Goal: Entertainment & Leisure: Consume media (video, audio)

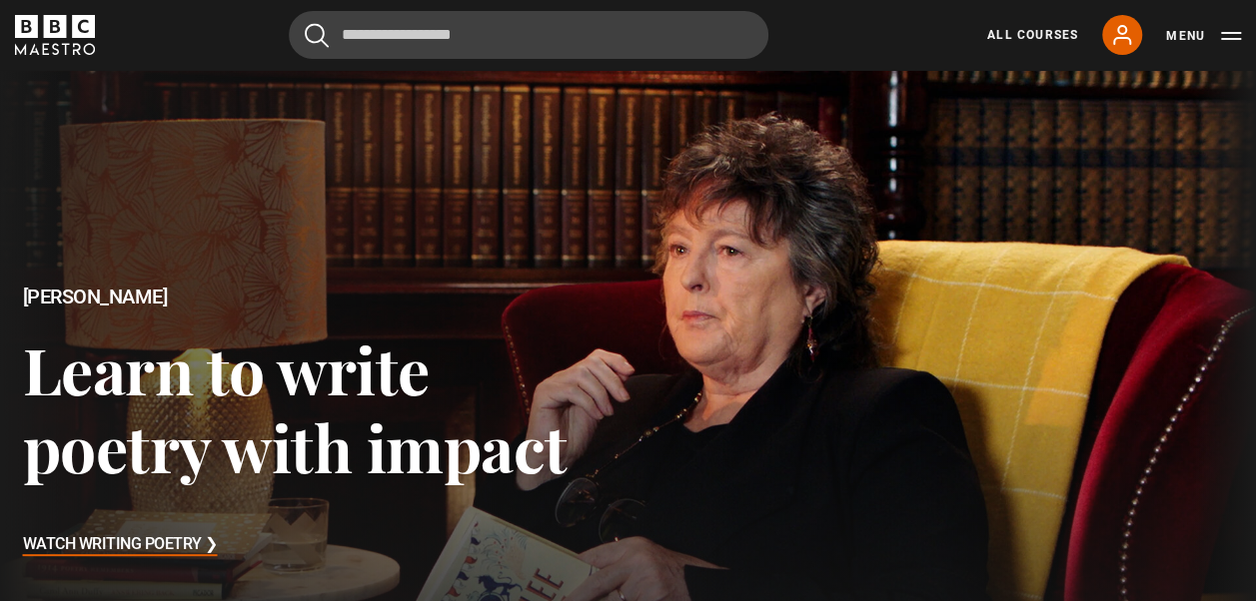
click at [985, 40] on div "All Courses My Account Search Menu" at bounding box center [1102, 35] width 278 height 40
click at [1013, 42] on link "All Courses" at bounding box center [1032, 35] width 91 height 18
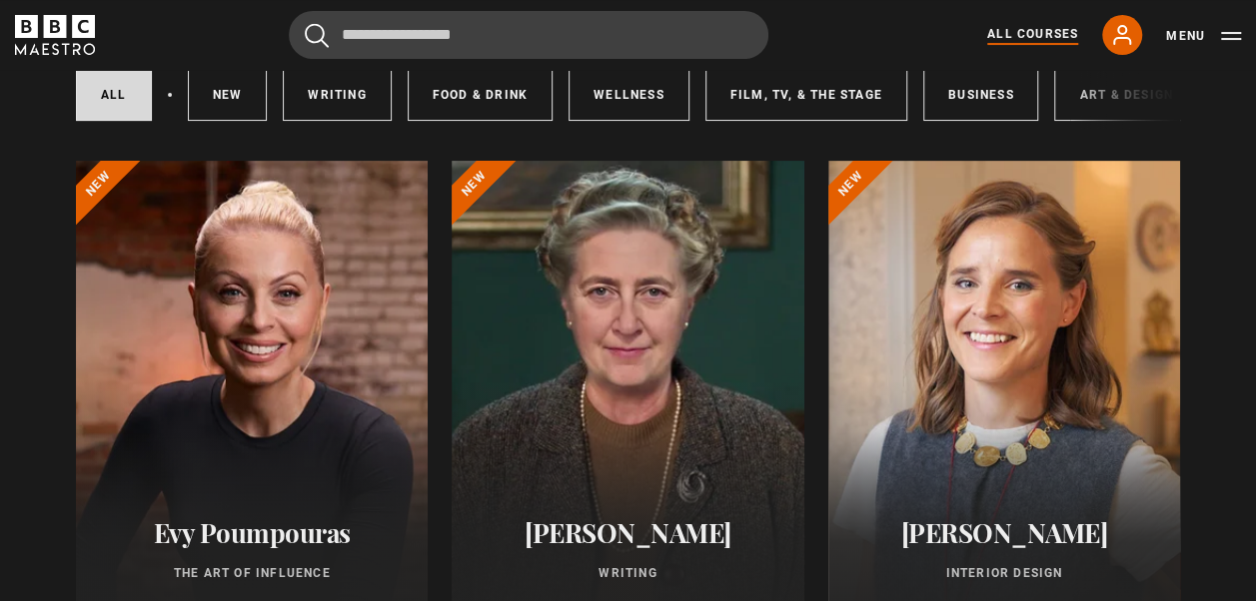
scroll to position [157, 0]
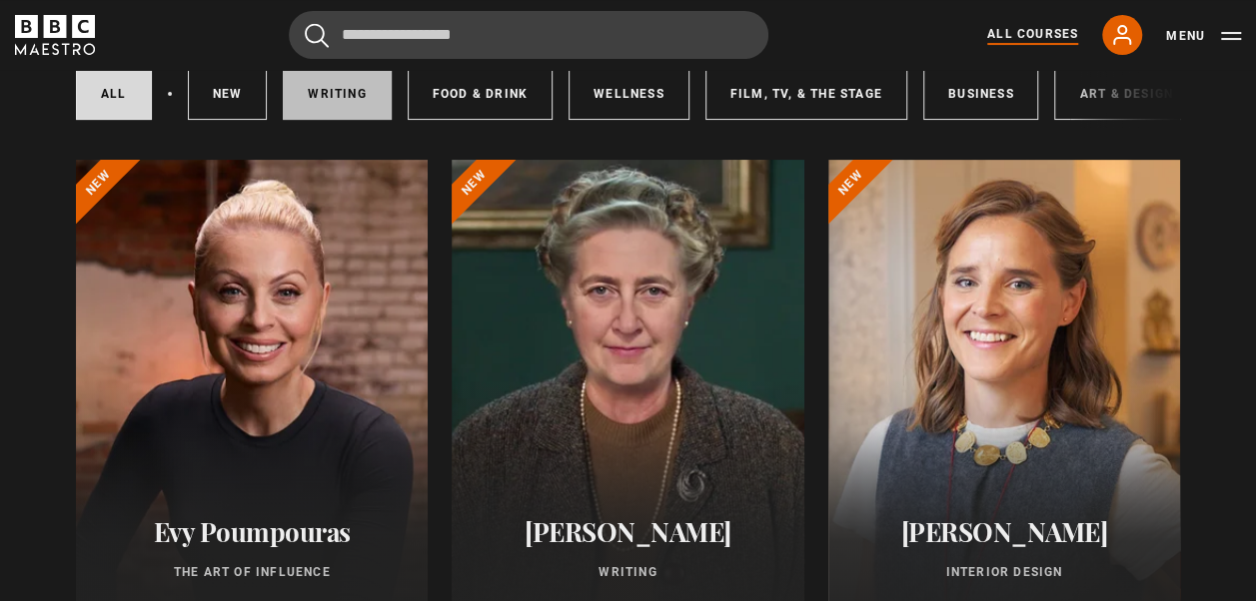
click at [316, 83] on link "Writing" at bounding box center [337, 94] width 108 height 52
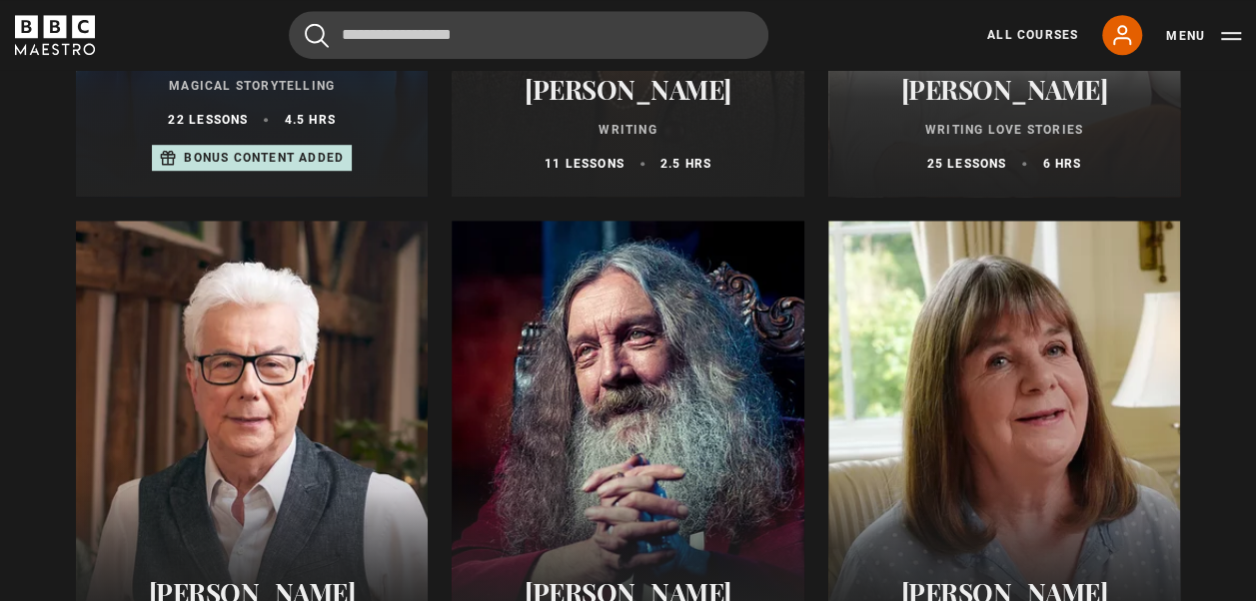
scroll to position [611, 0]
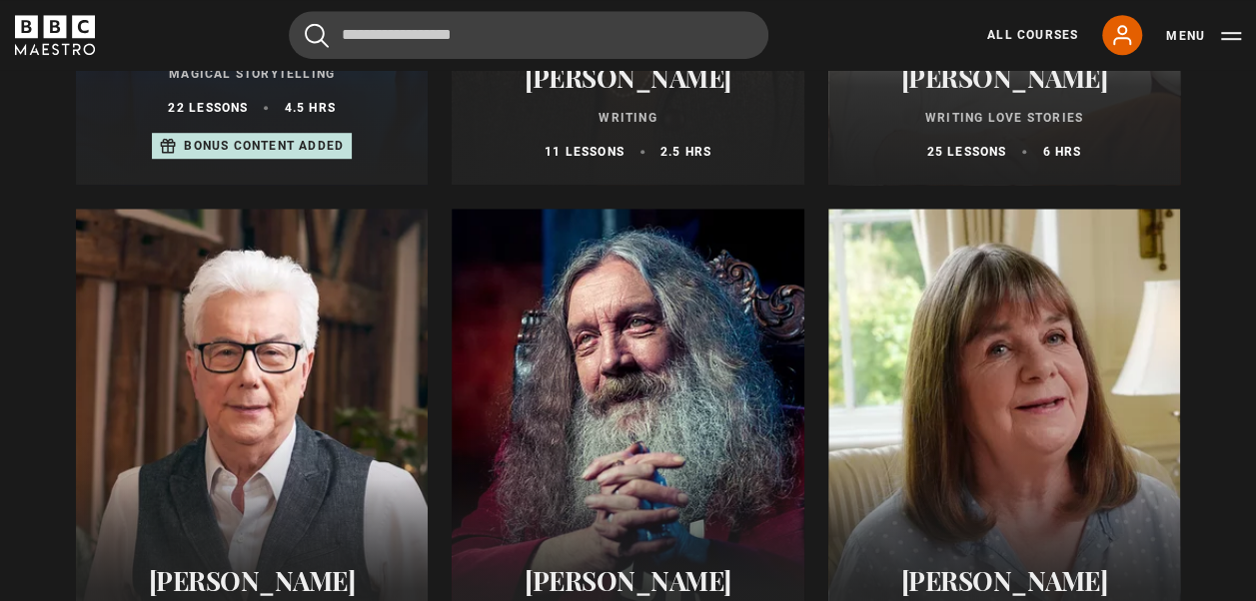
click at [136, 378] on div at bounding box center [252, 448] width 352 height 479
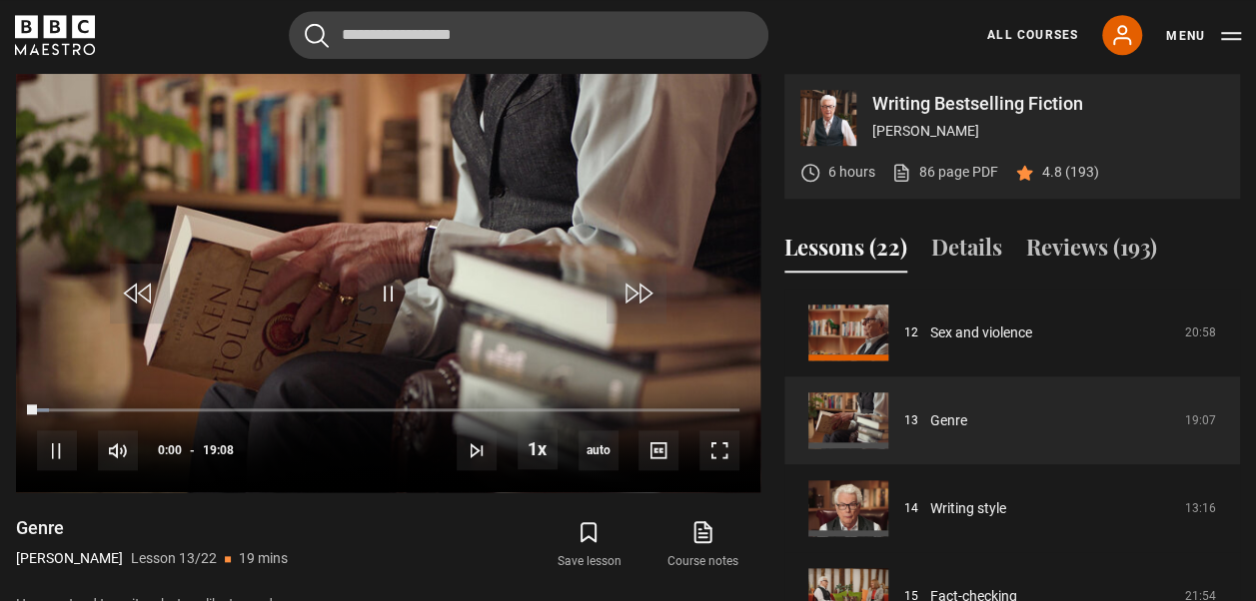
scroll to position [807, 0]
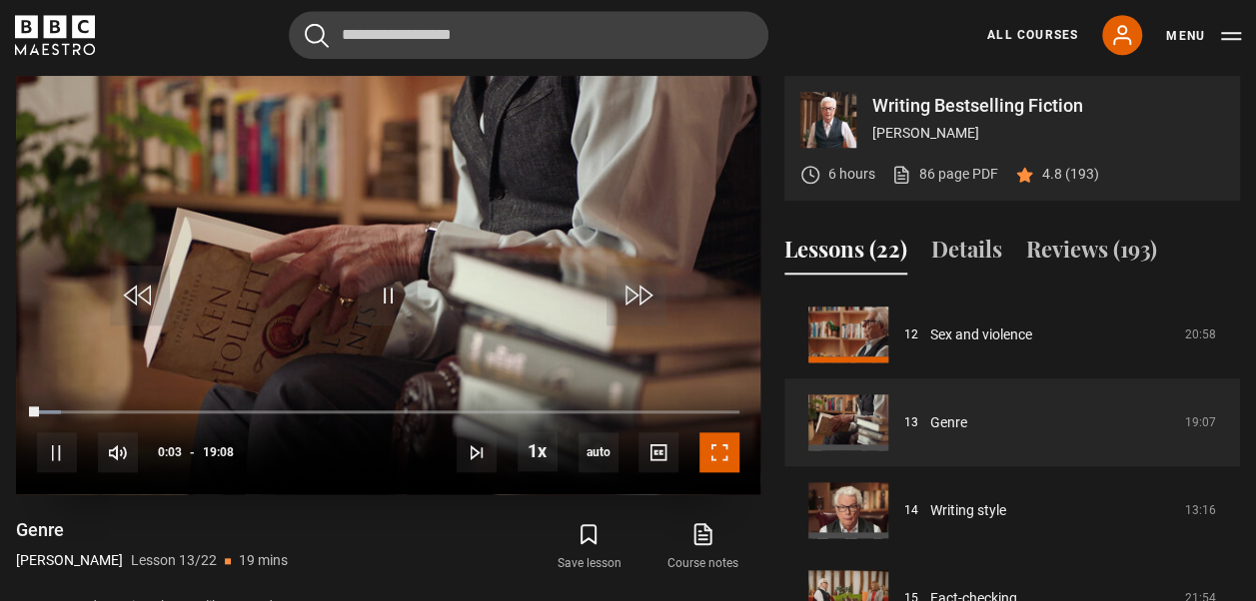
click at [732, 444] on span "Video Player" at bounding box center [719, 453] width 40 height 40
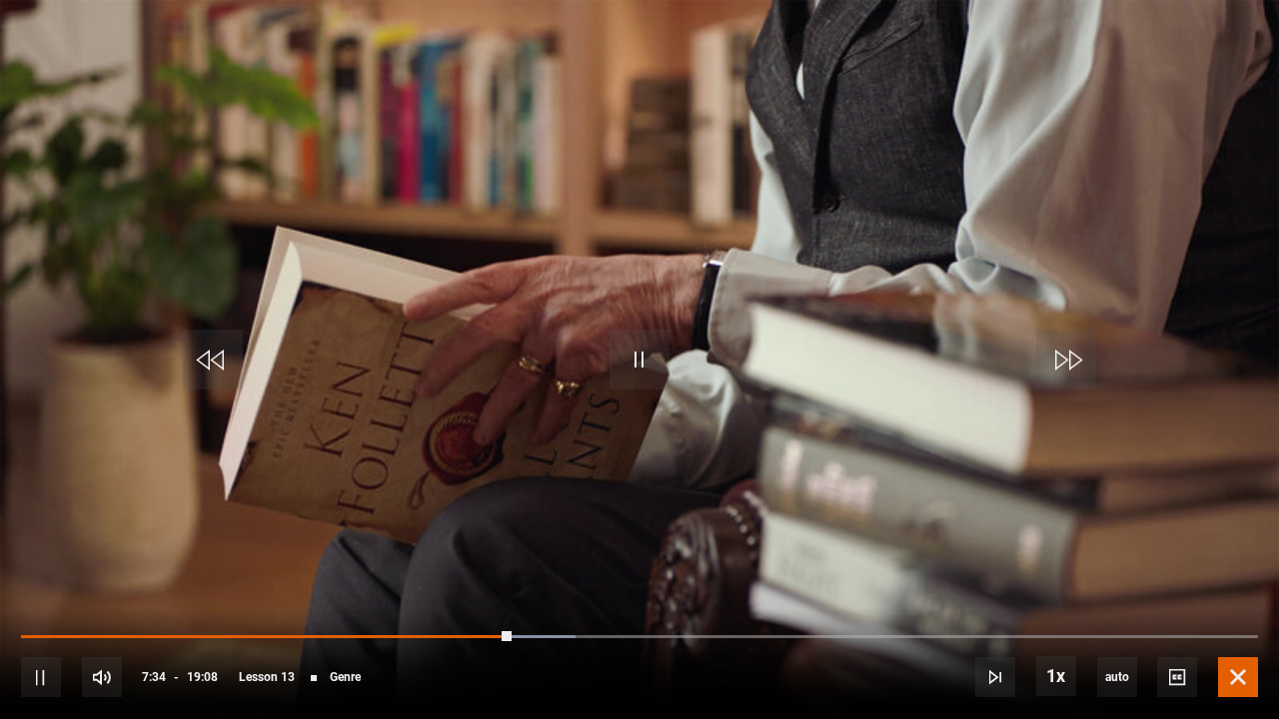
click at [1255, 600] on span "Video Player" at bounding box center [1238, 677] width 40 height 40
